Goal: Transaction & Acquisition: Purchase product/service

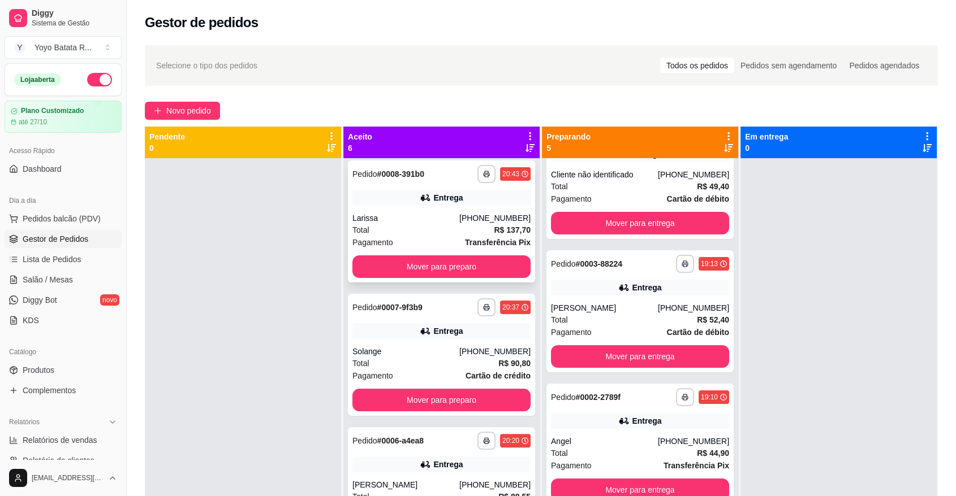
scroll to position [349, 0]
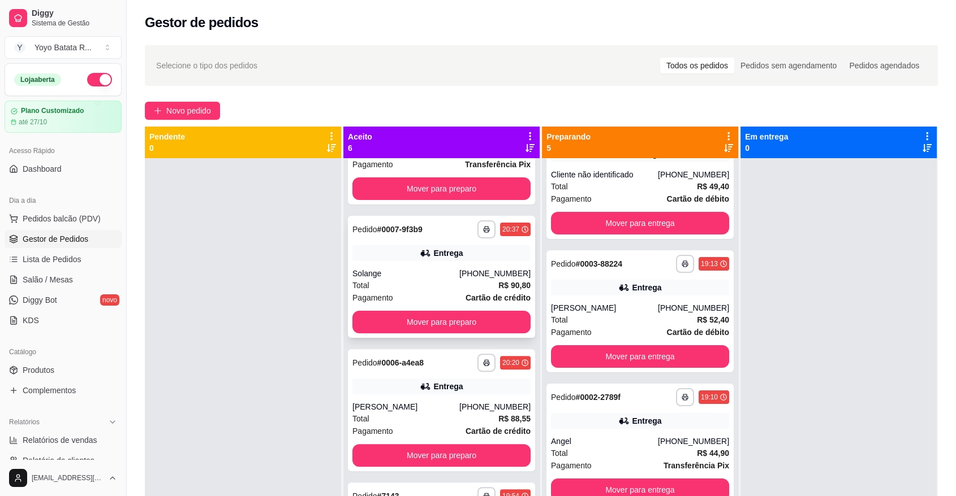
click at [399, 270] on div "Solange" at bounding box center [405, 273] width 107 height 11
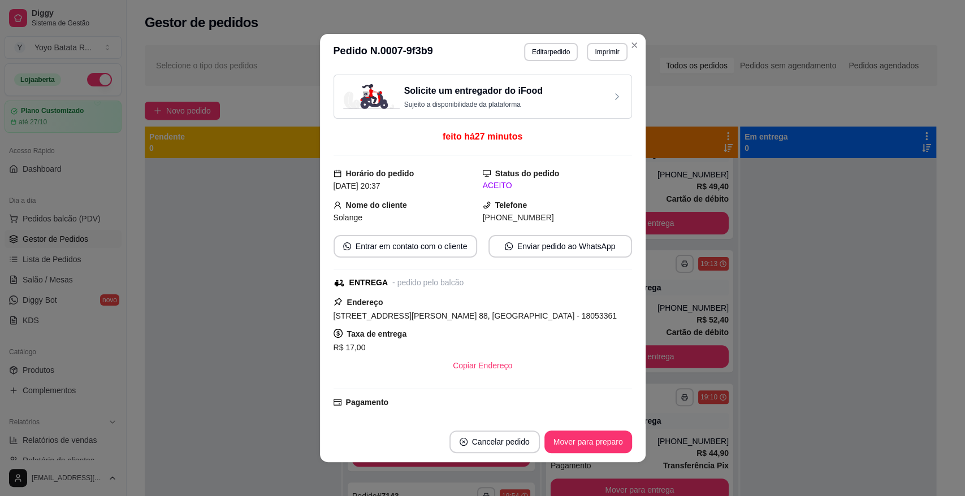
drag, startPoint x: 328, startPoint y: 314, endPoint x: 595, endPoint y: 310, distance: 266.9
click at [595, 310] on div "[STREET_ADDRESS][PERSON_NAME] 88, [GEOGRAPHIC_DATA] - 18053361" at bounding box center [483, 316] width 299 height 14
copy span "[STREET_ADDRESS][PERSON_NAME] 88, [GEOGRAPHIC_DATA] - 18053361"
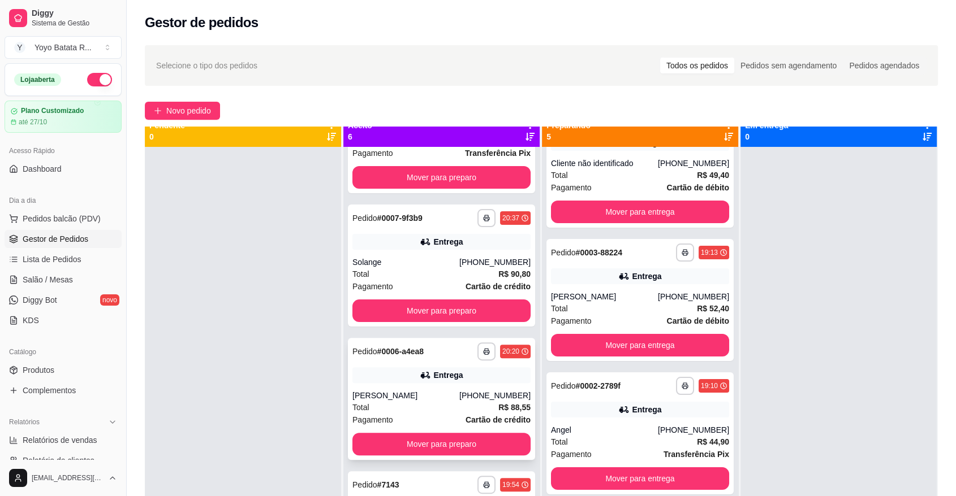
scroll to position [32, 0]
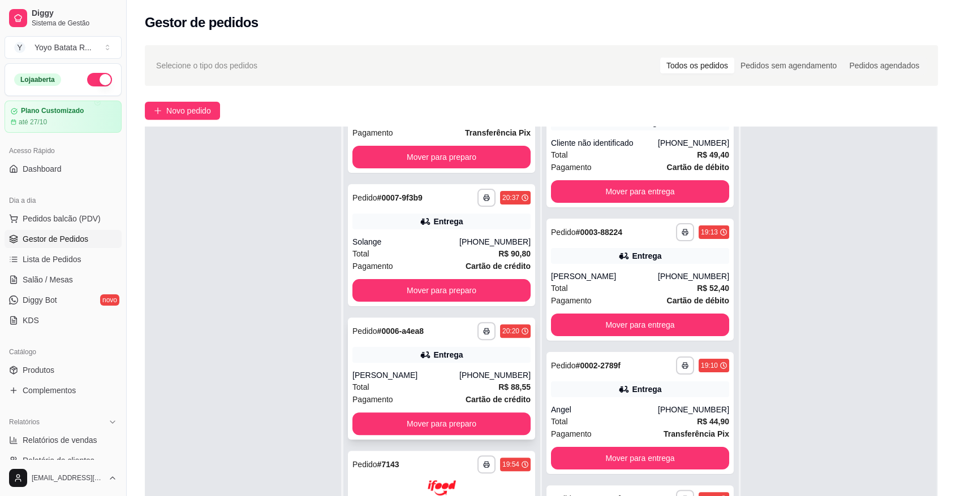
click at [417, 390] on div "Total R$ 88,55" at bounding box center [441, 387] width 178 height 12
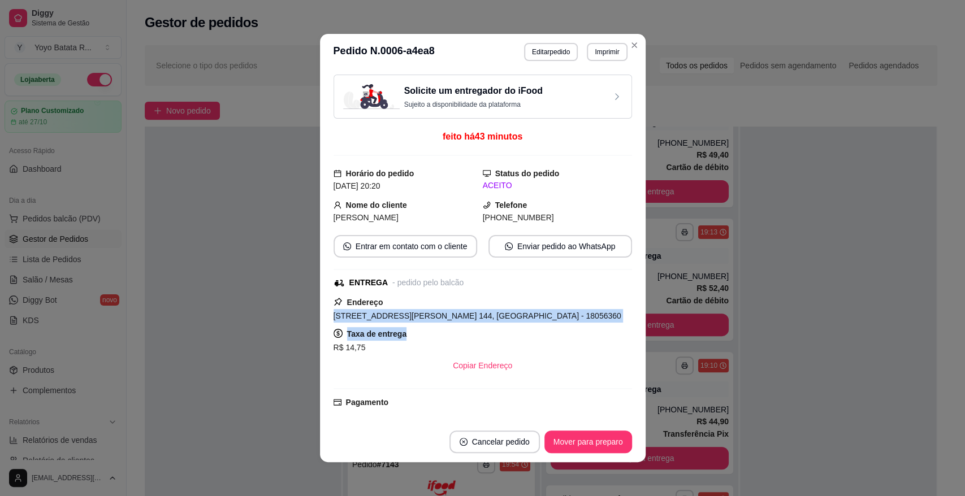
drag, startPoint x: 329, startPoint y: 313, endPoint x: 577, endPoint y: 327, distance: 248.1
click at [577, 327] on div "Endereço [STREET_ADDRESS][PERSON_NAME] 144, [GEOGRAPHIC_DATA] - 18056360 Taxa d…" at bounding box center [483, 336] width 299 height 81
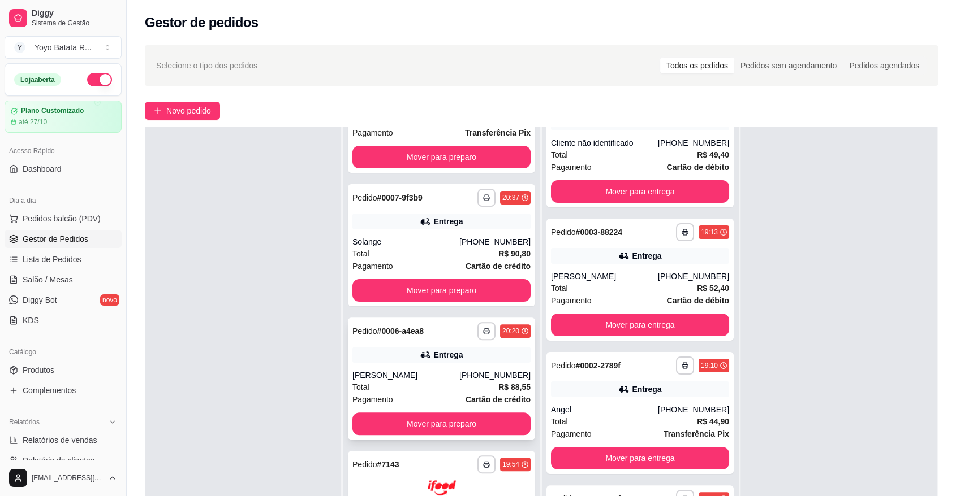
click at [362, 358] on div "Entrega" at bounding box center [441, 355] width 178 height 16
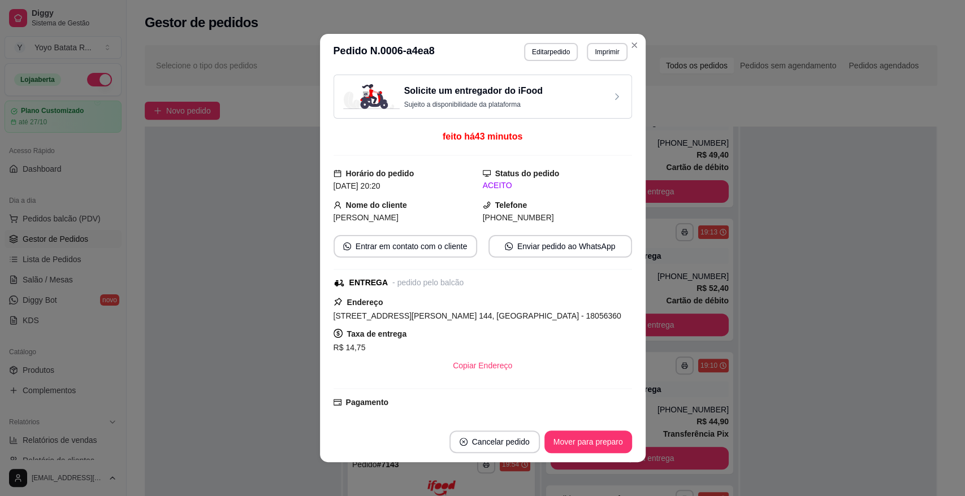
drag, startPoint x: 329, startPoint y: 313, endPoint x: 593, endPoint y: 309, distance: 264.1
click at [593, 309] on div "[STREET_ADDRESS][PERSON_NAME] 144, [GEOGRAPHIC_DATA] - 18056360" at bounding box center [483, 316] width 299 height 14
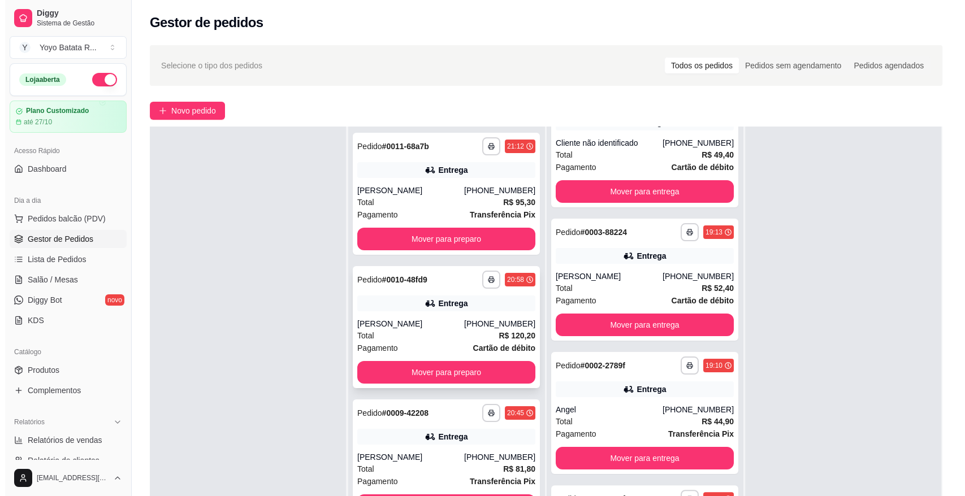
scroll to position [0, 0]
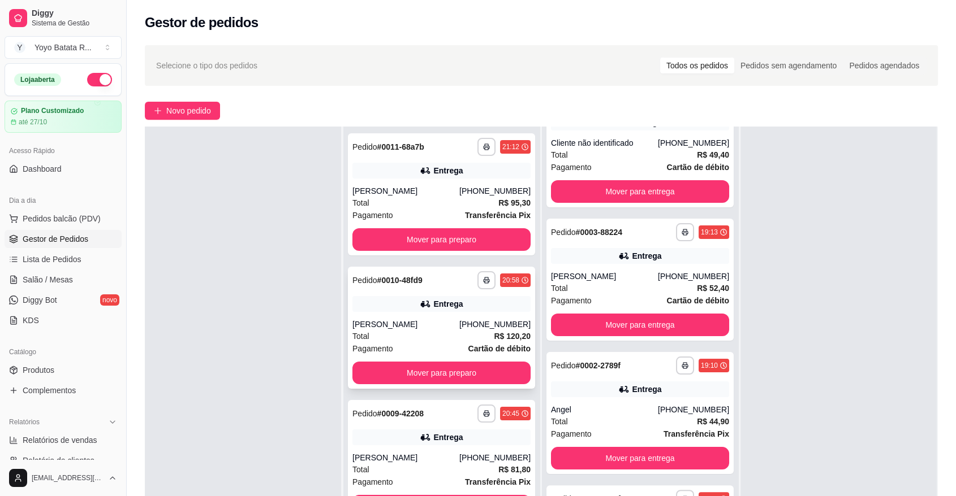
click at [401, 337] on div "Total R$ 120,20" at bounding box center [441, 336] width 178 height 12
click at [425, 195] on div "[PERSON_NAME]" at bounding box center [405, 190] width 107 height 11
click at [175, 114] on span "Novo pedido" at bounding box center [188, 111] width 45 height 12
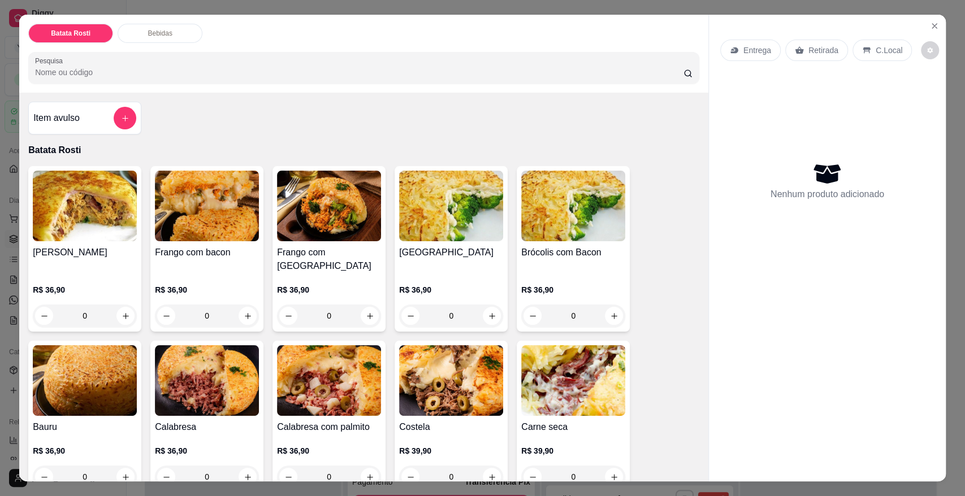
click at [760, 52] on p "Entrega" at bounding box center [758, 50] width 28 height 11
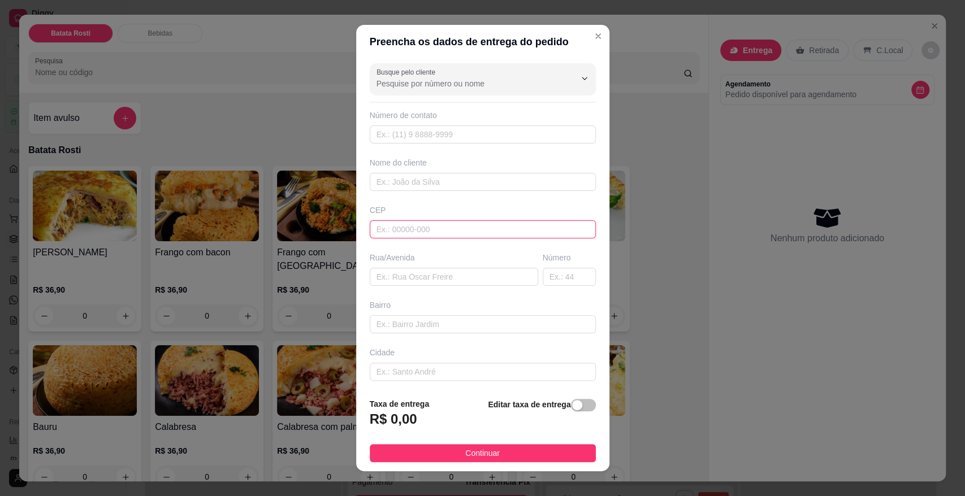
click at [387, 222] on input "text" at bounding box center [483, 230] width 226 height 18
type input "18052604"
type input "Estrada [PERSON_NAME]"
type input "Quintais do Imperador"
type input "Sorocaba"
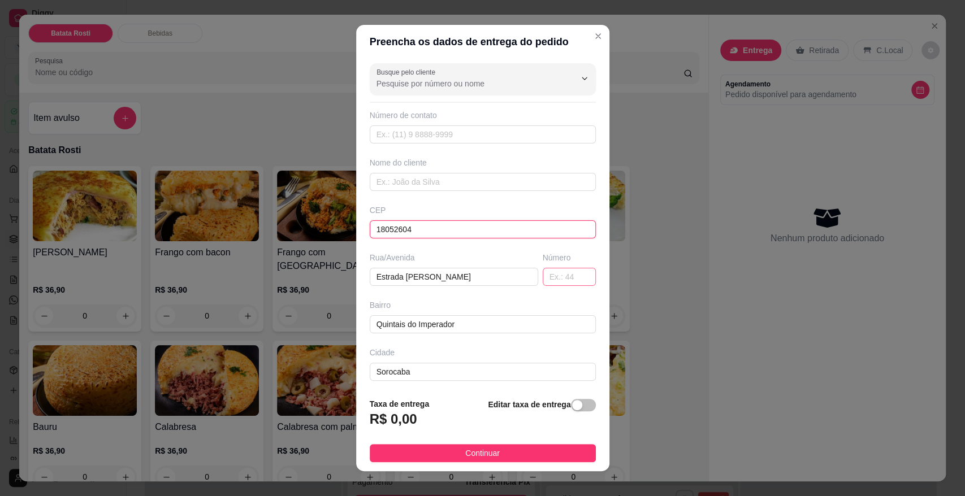
type input "18052604"
click at [543, 280] on input "text" at bounding box center [569, 277] width 53 height 18
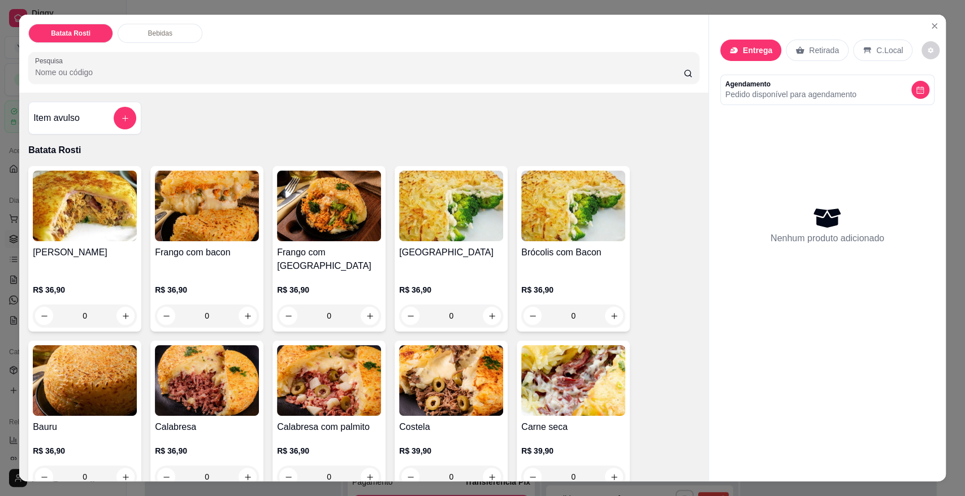
click at [0, 158] on div "Batata Rosti Bebidas Pesquisa Item avulso Batata Rosti Frango Caipira R$ 36,90 …" at bounding box center [482, 248] width 965 height 496
click at [3, 157] on div "Batata Rosti Bebidas Pesquisa Item avulso Batata Rosti Frango Caipira R$ 36,90 …" at bounding box center [482, 248] width 965 height 496
click at [934, 25] on button "Close" at bounding box center [935, 26] width 18 height 18
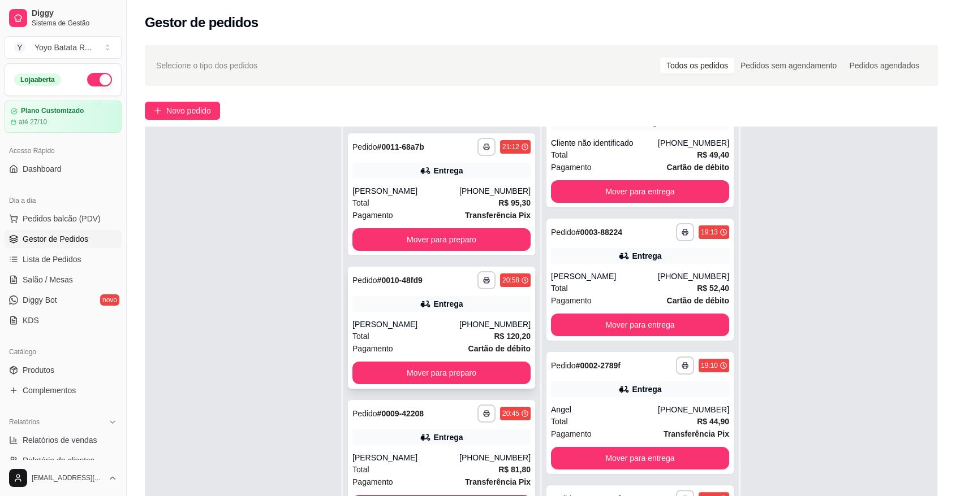
click at [433, 326] on div "[PERSON_NAME]" at bounding box center [405, 324] width 107 height 11
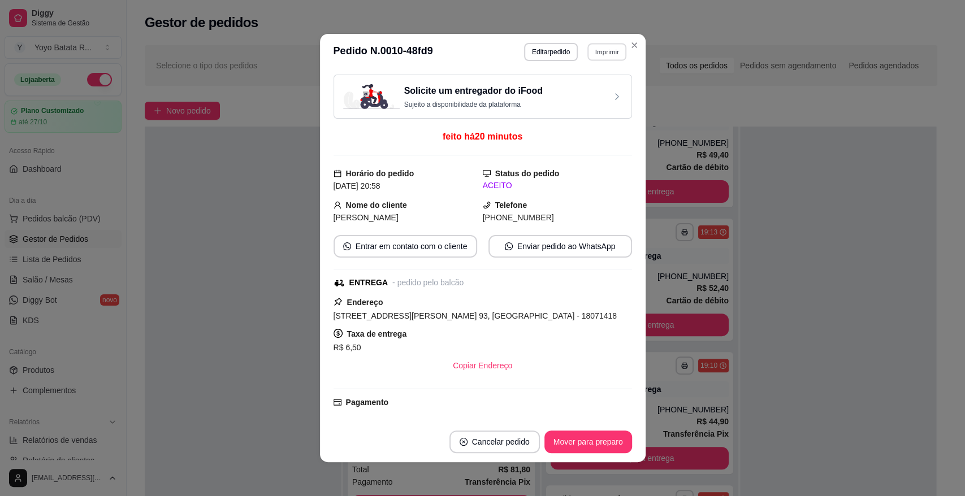
click at [614, 55] on button "Imprimir" at bounding box center [606, 52] width 39 height 18
click at [602, 84] on button "IMPRESSORA" at bounding box center [583, 92] width 82 height 18
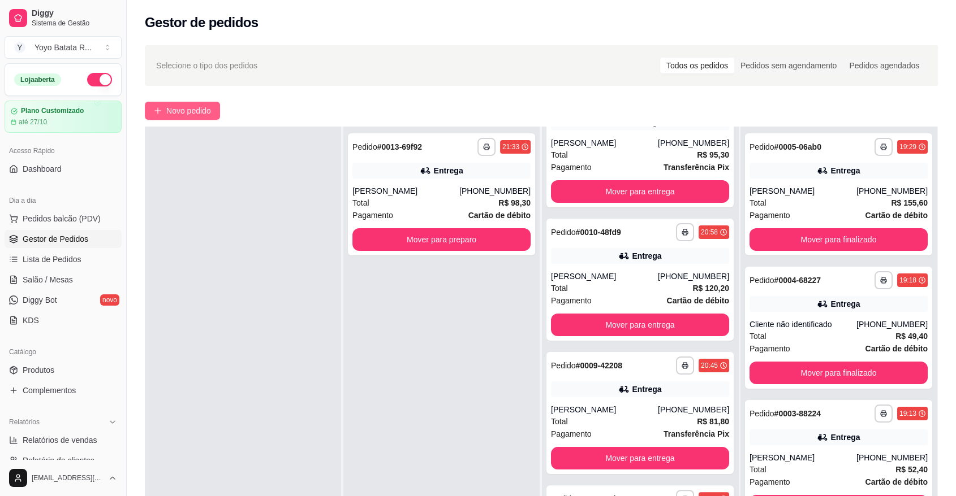
click at [199, 107] on span "Novo pedido" at bounding box center [188, 111] width 45 height 12
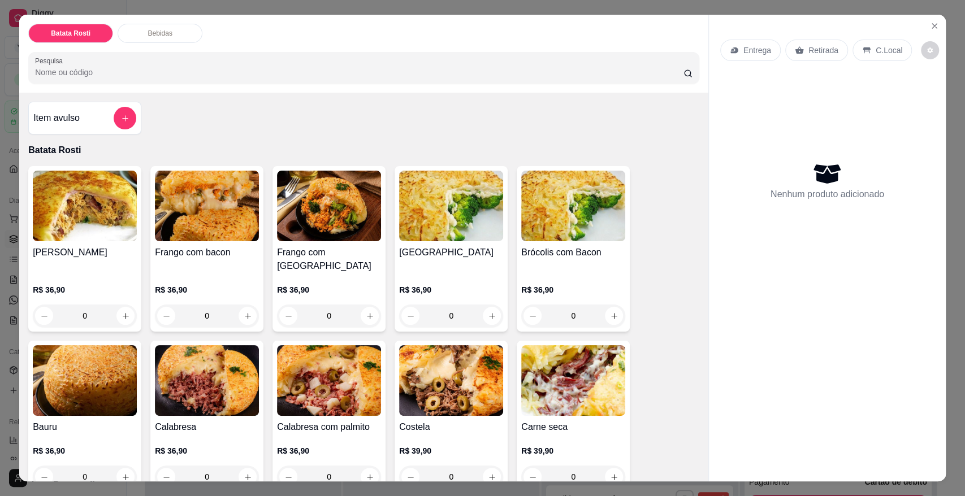
click at [745, 47] on p "Entrega" at bounding box center [758, 50] width 28 height 11
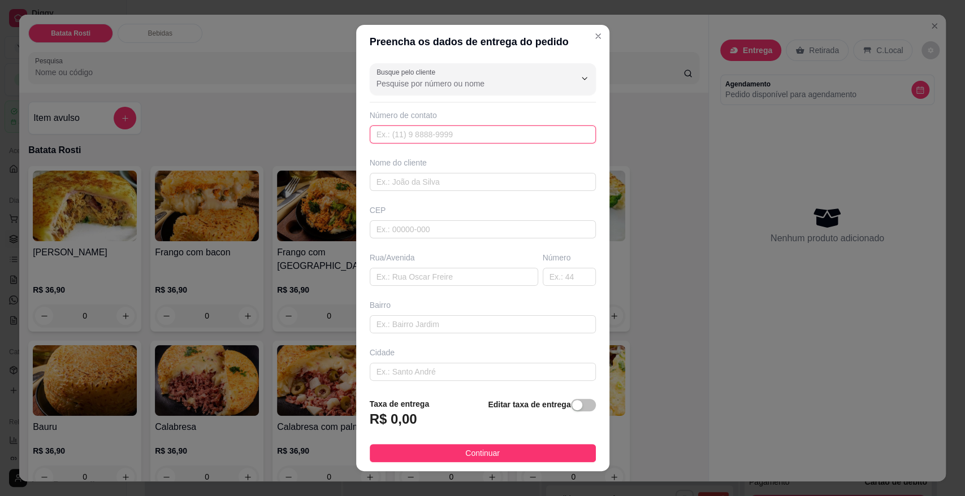
click at [459, 135] on input "text" at bounding box center [483, 135] width 226 height 18
click at [451, 227] on input "text" at bounding box center [483, 230] width 226 height 18
paste input "18103377"
type input "18103377"
type input "Rua [PERSON_NAME]"
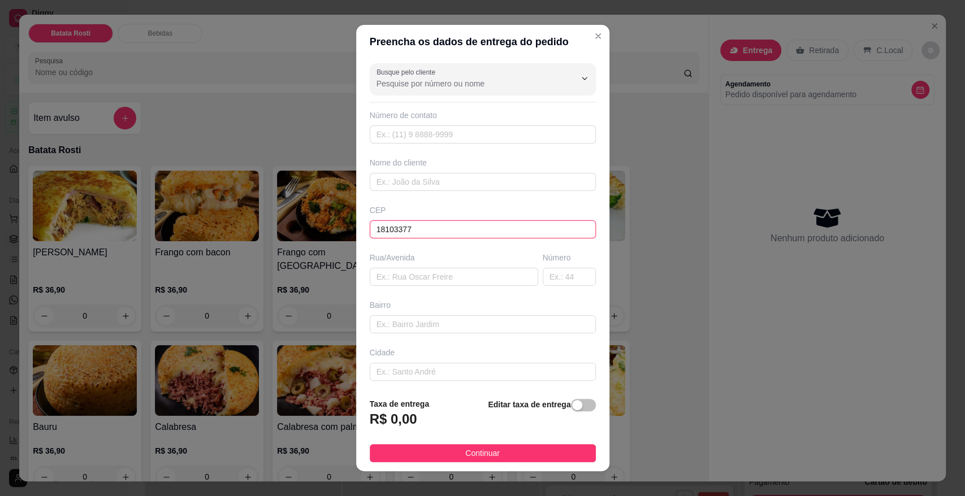
type input "[GEOGRAPHIC_DATA]"
type input "Sorocaba"
type input "18103377"
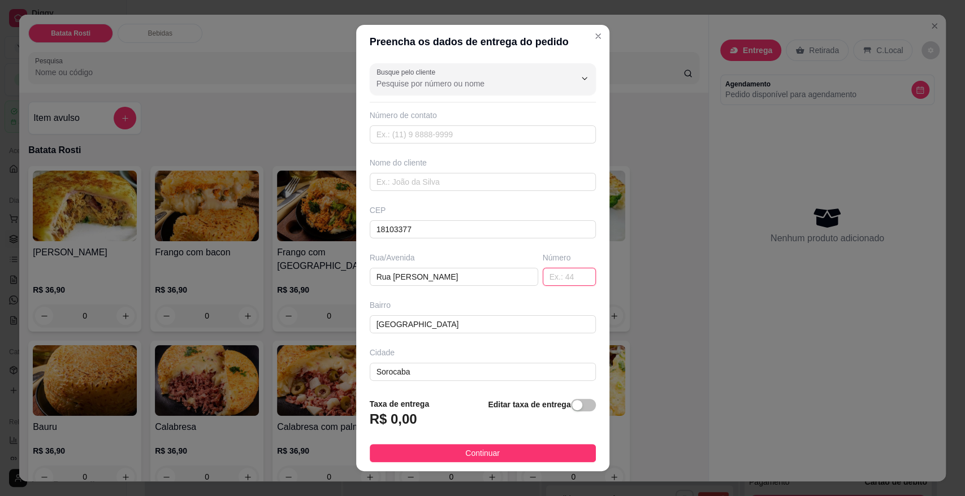
click at [543, 274] on input "text" at bounding box center [569, 277] width 53 height 18
type input "231"
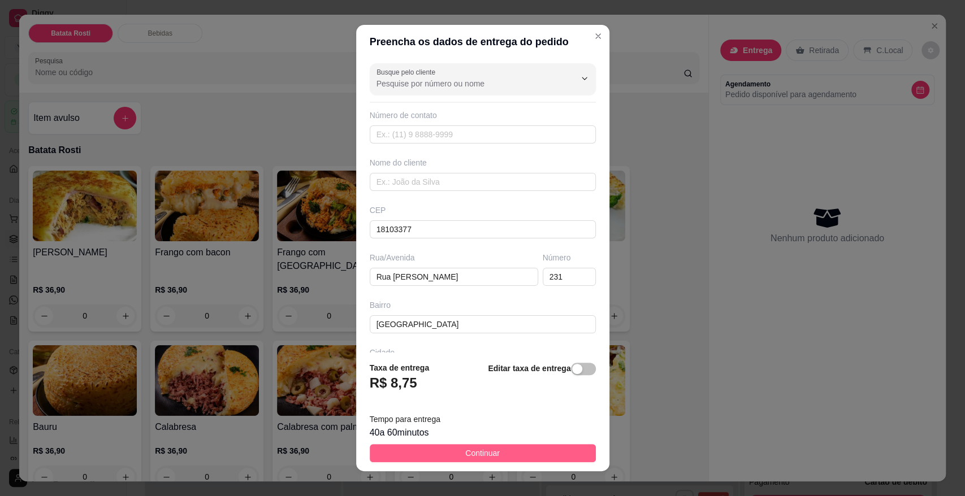
click at [568, 455] on button "Continuar" at bounding box center [483, 453] width 226 height 18
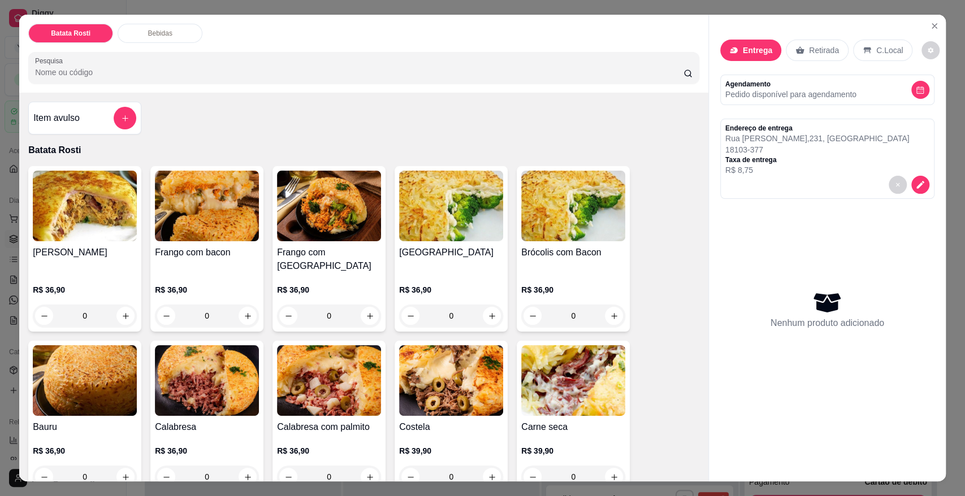
click at [489, 466] on div "0" at bounding box center [451, 477] width 104 height 23
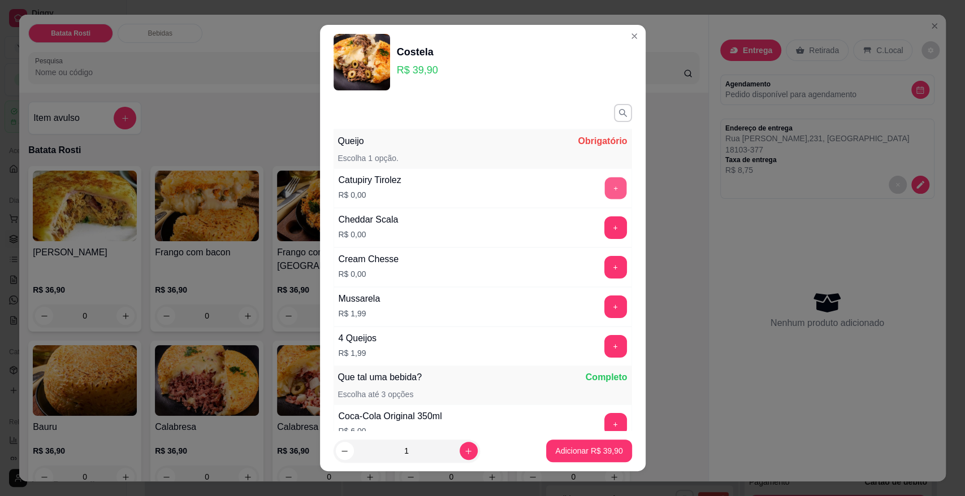
click at [604, 191] on button "+" at bounding box center [615, 189] width 22 height 22
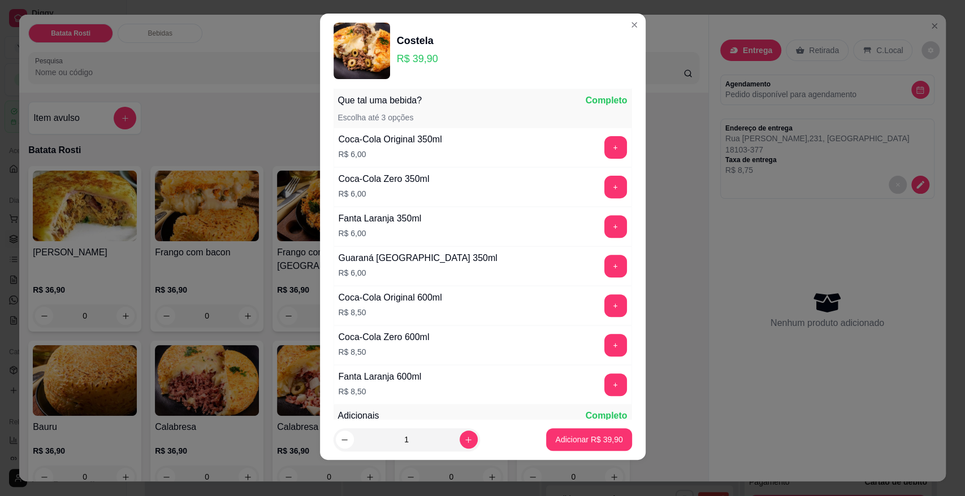
scroll to position [266, 0]
click at [595, 444] on p "Adicionar R$ 39,90" at bounding box center [588, 439] width 67 height 11
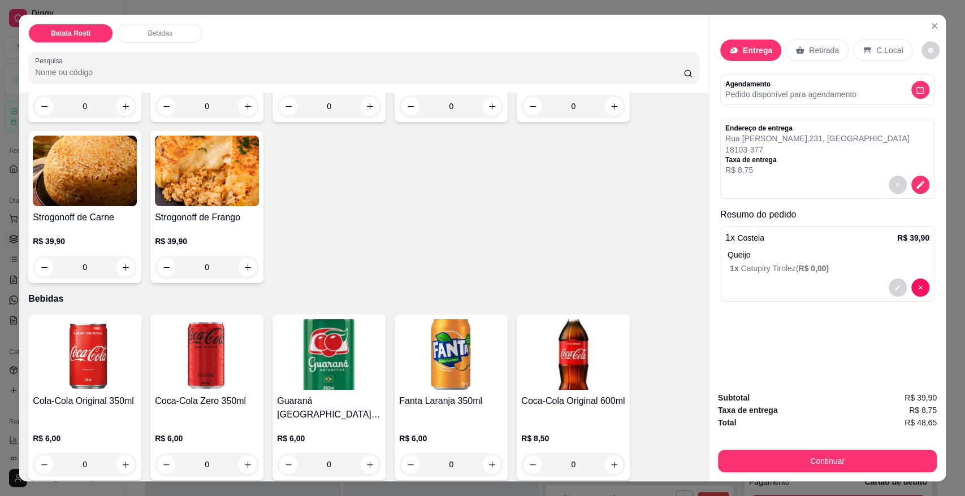
scroll to position [377, 0]
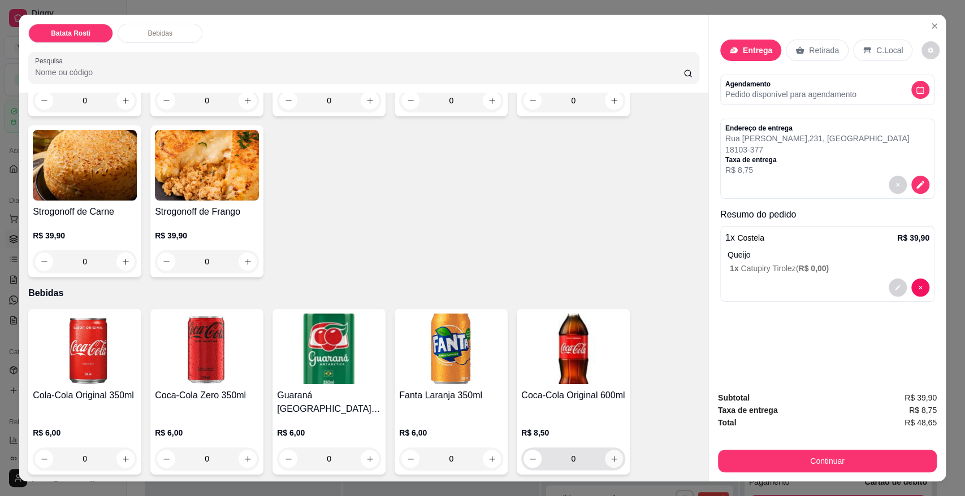
click at [611, 455] on icon "increase-product-quantity" at bounding box center [614, 459] width 8 height 8
type input "1"
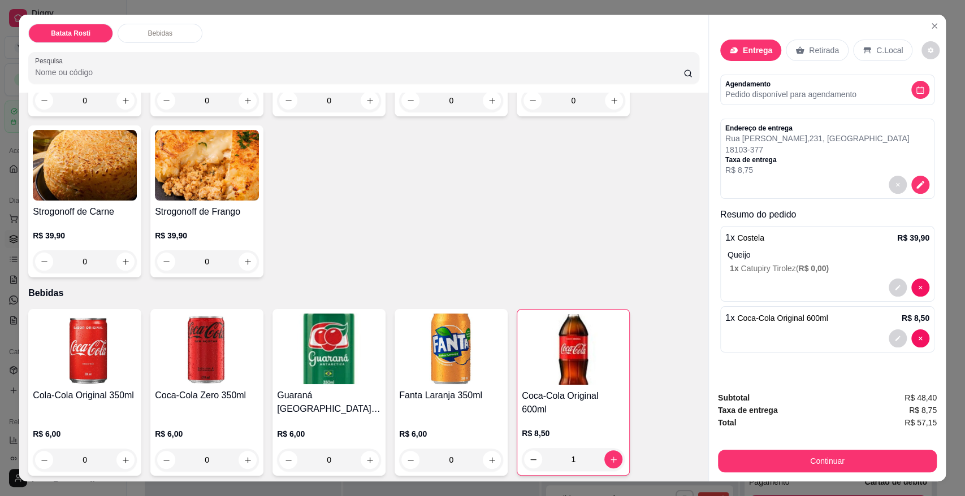
click at [800, 145] on p "18103-377" at bounding box center [817, 149] width 184 height 11
click at [923, 187] on button "decrease-product-quantity" at bounding box center [920, 185] width 18 height 18
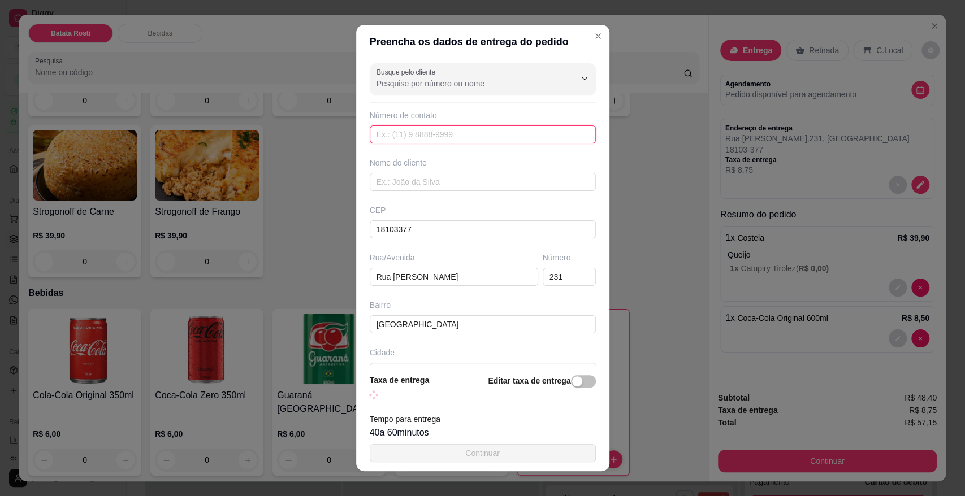
click at [493, 135] on input "text" at bounding box center [483, 135] width 226 height 18
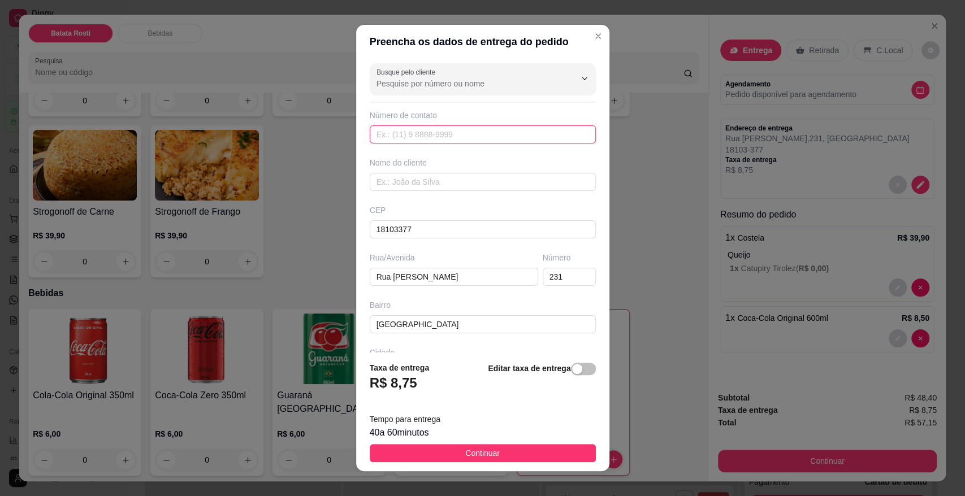
paste input "[PHONE_NUMBER]"
type input "[PHONE_NUMBER]"
click at [464, 181] on input "text" at bounding box center [483, 182] width 226 height 18
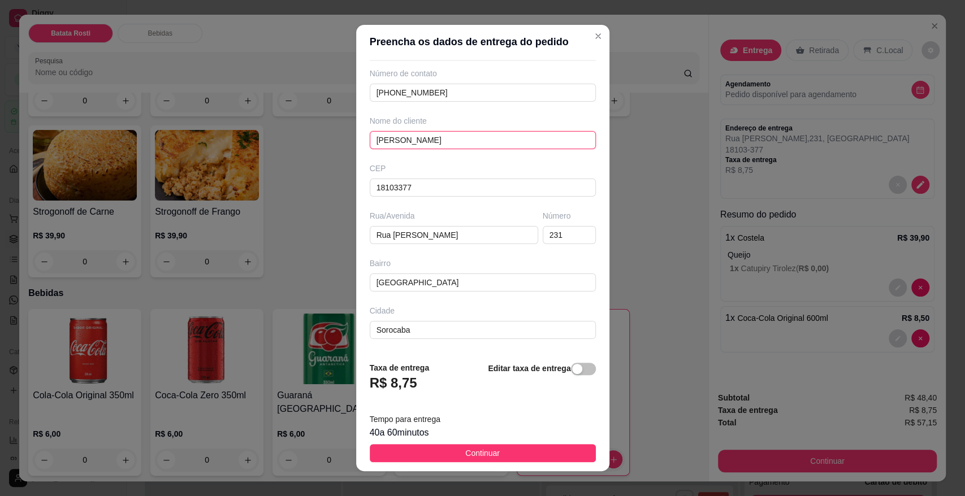
scroll to position [86, 0]
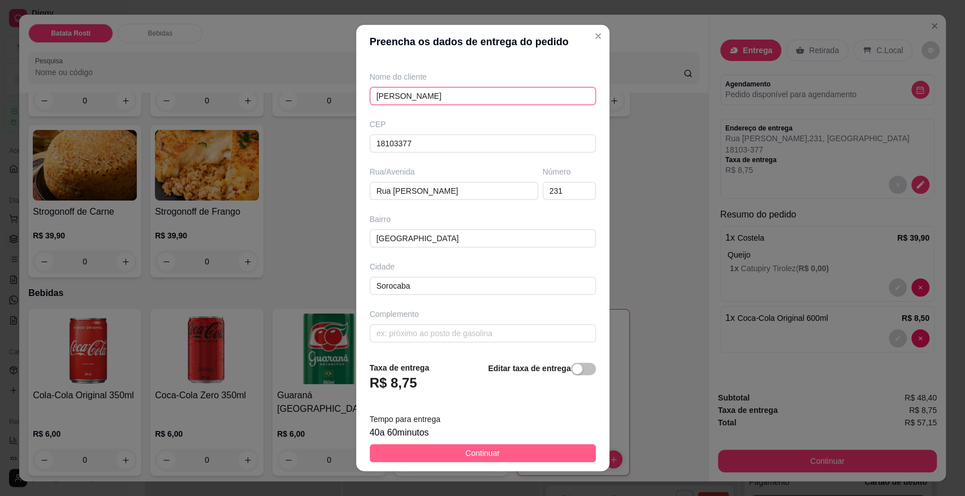
type input "[PERSON_NAME]"
click at [466, 449] on span "Continuar" at bounding box center [482, 453] width 34 height 12
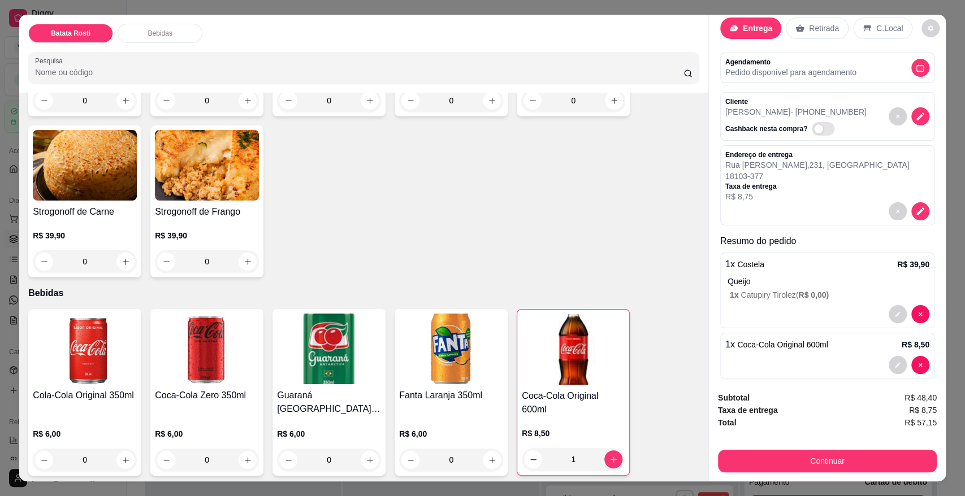
scroll to position [34, 0]
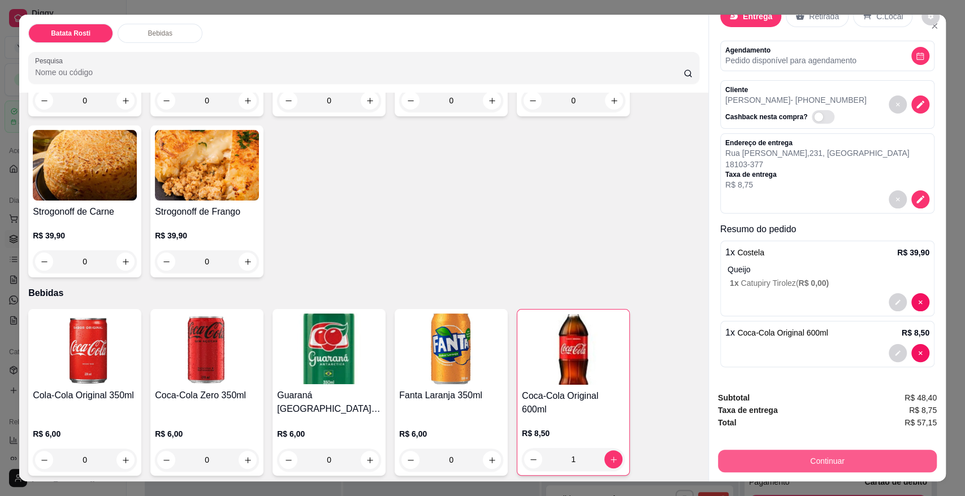
click at [813, 463] on button "Continuar" at bounding box center [827, 461] width 219 height 23
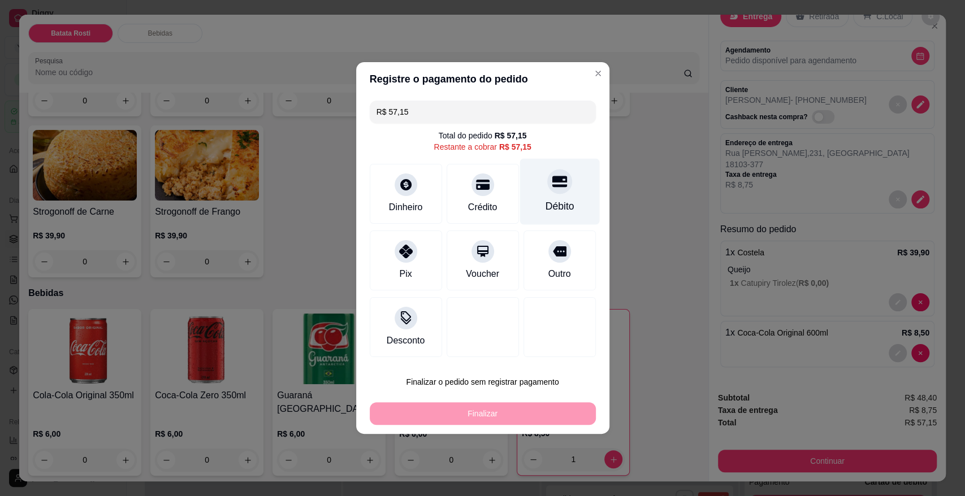
click at [559, 206] on div "Débito" at bounding box center [559, 206] width 29 height 15
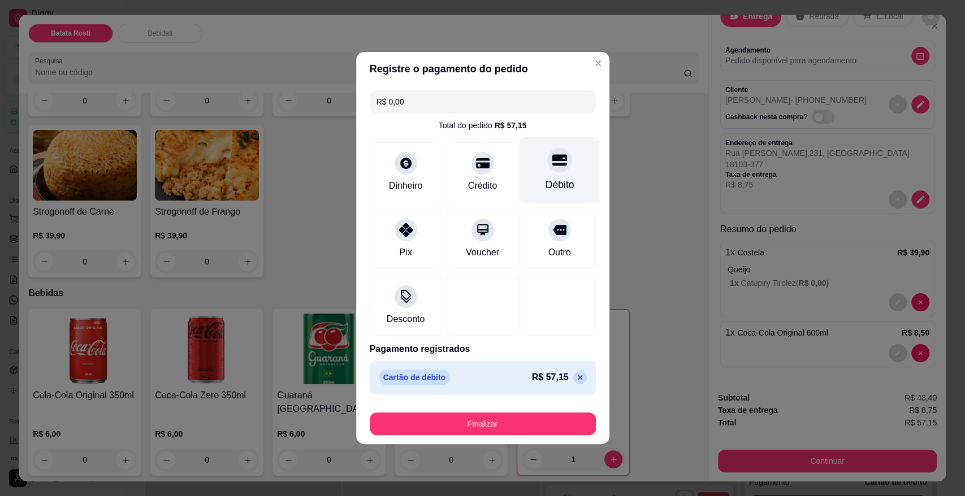
type input "R$ 0,00"
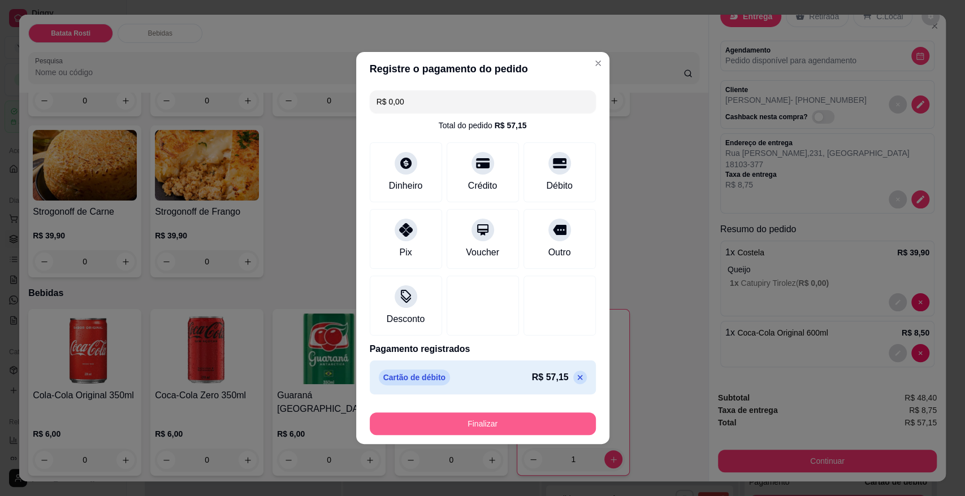
click at [496, 429] on button "Finalizar" at bounding box center [483, 424] width 226 height 23
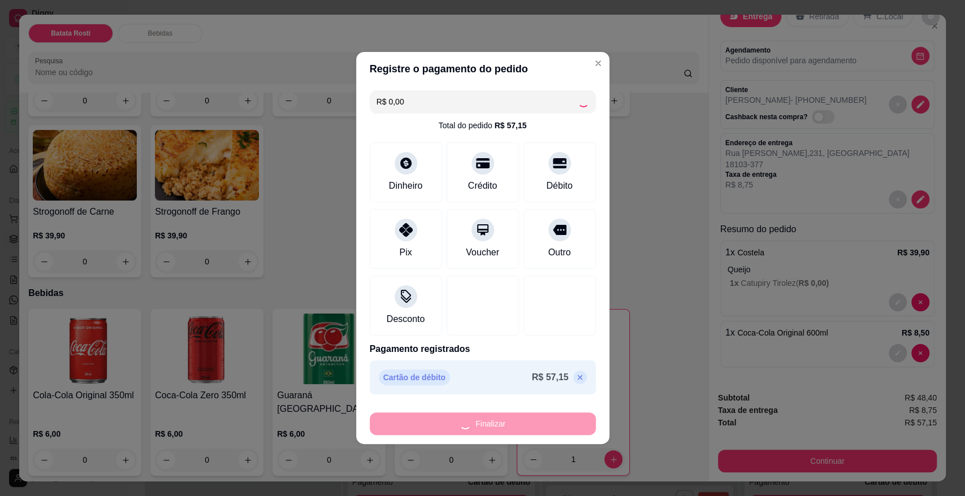
type input "0"
type input "-R$ 57,15"
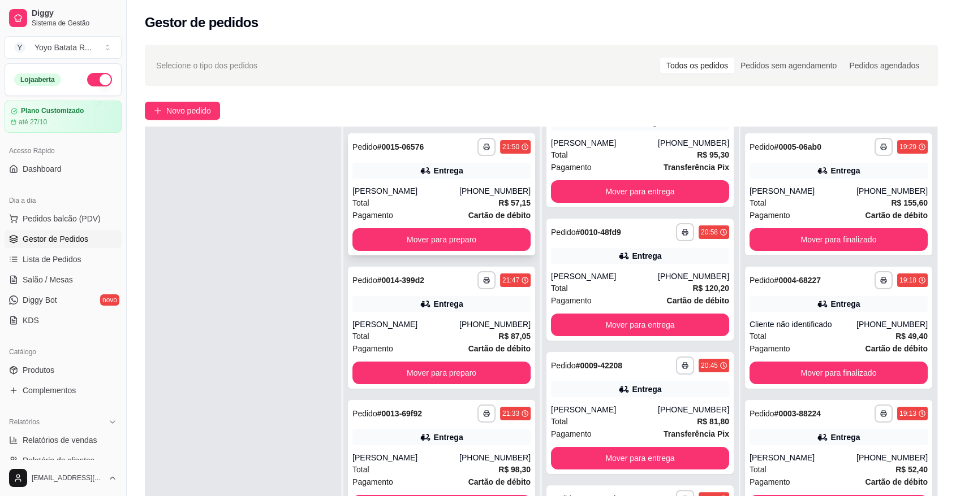
click at [448, 178] on div "Entrega" at bounding box center [441, 171] width 178 height 16
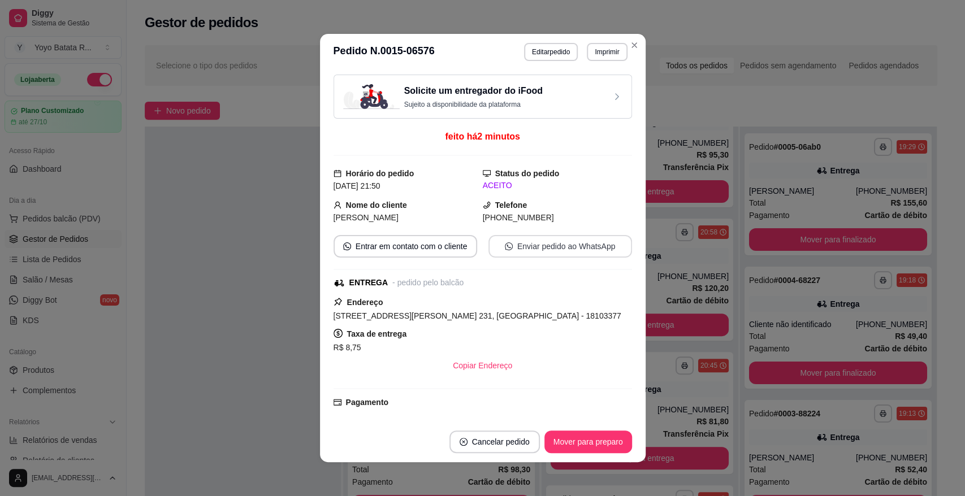
click at [552, 244] on button "Enviar pedido ao WhatsApp" at bounding box center [561, 246] width 144 height 23
